Goal: Information Seeking & Learning: Learn about a topic

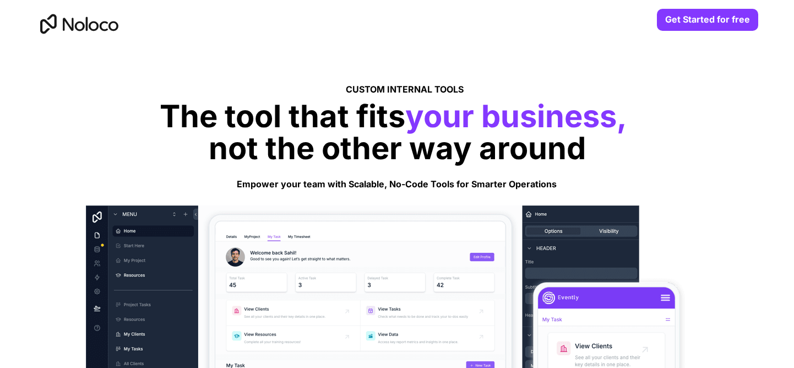
click at [75, 25] on img at bounding box center [78, 24] width 85 height 36
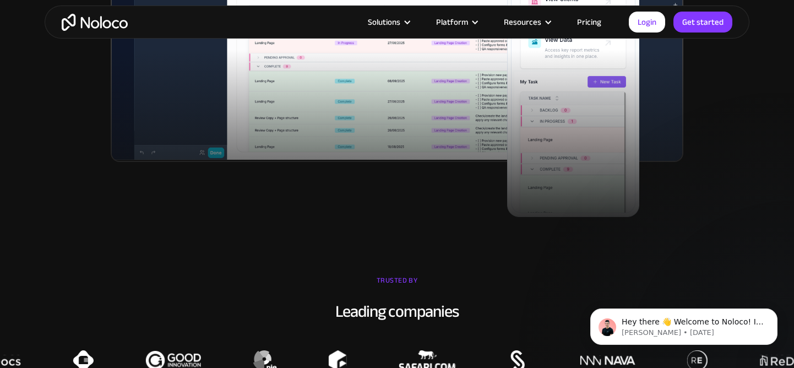
scroll to position [514, 0]
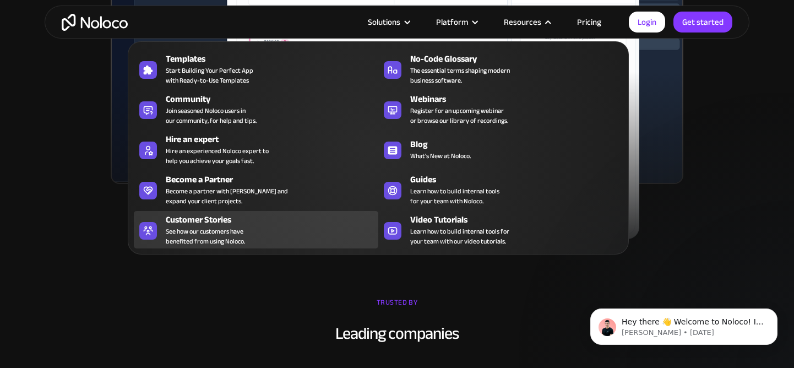
click at [209, 226] on span "See how our customers have benefited from using Noloco." at bounding box center [205, 236] width 79 height 20
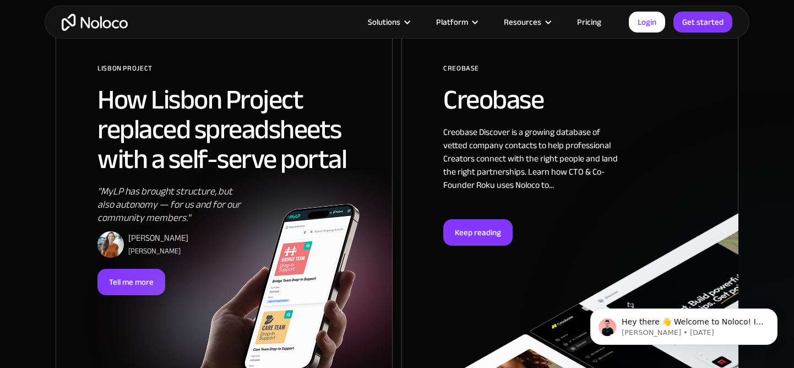
scroll to position [712, 0]
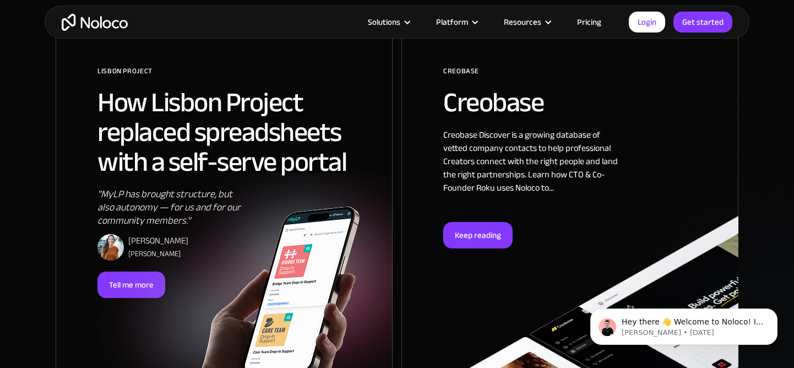
click at [171, 278] on img at bounding box center [232, 304] width 256 height 194
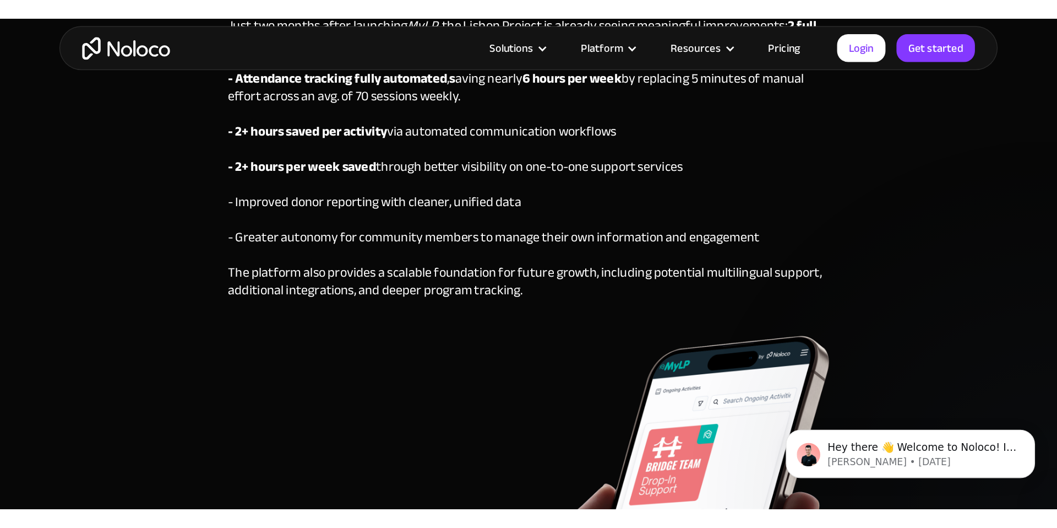
scroll to position [3418, 0]
